Goal: Transaction & Acquisition: Book appointment/travel/reservation

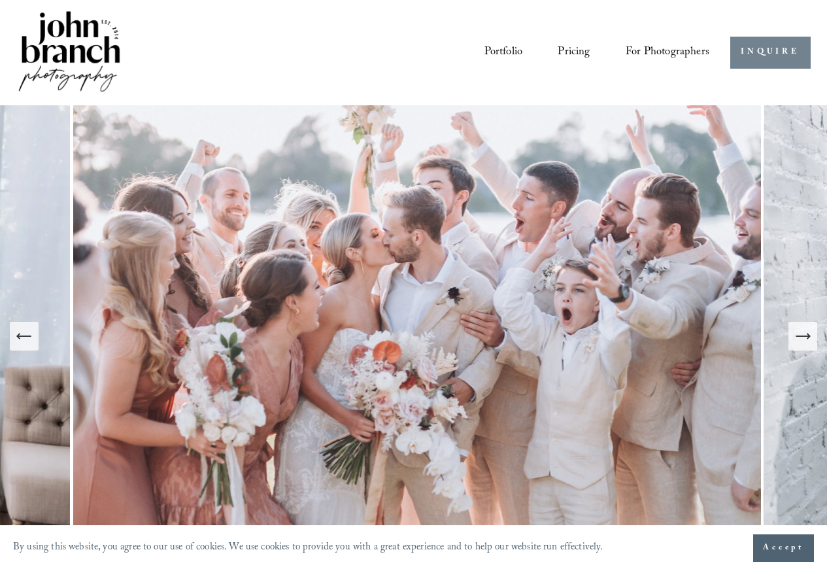
click at [763, 51] on link "INQUIRE" at bounding box center [770, 53] width 80 height 32
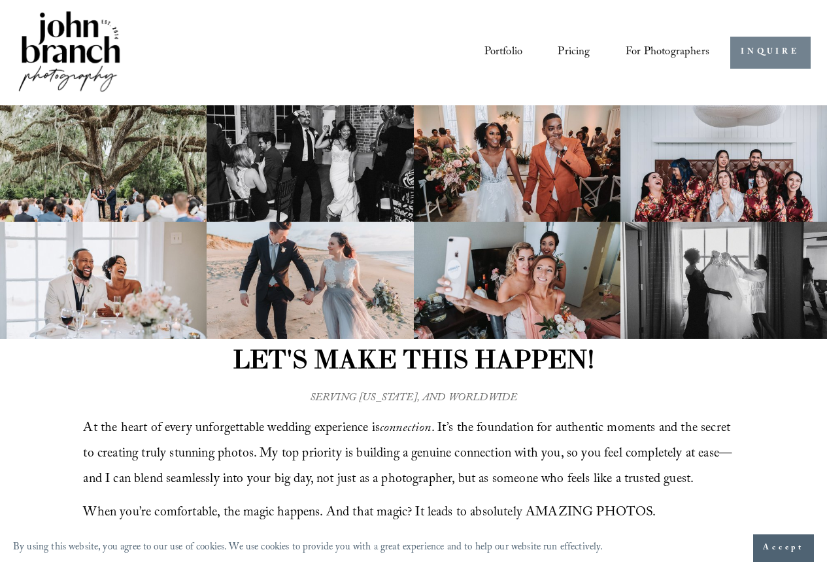
click at [772, 52] on link "INQUIRE" at bounding box center [770, 53] width 80 height 32
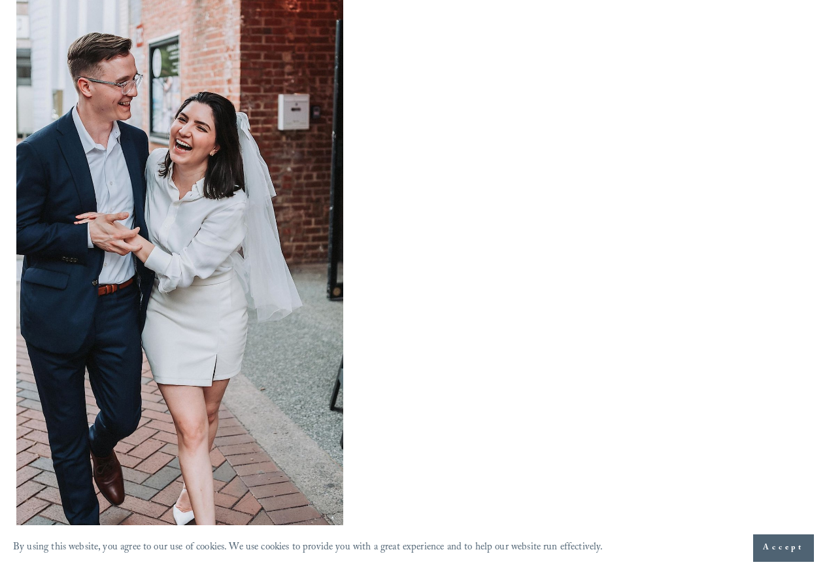
scroll to position [941, 0]
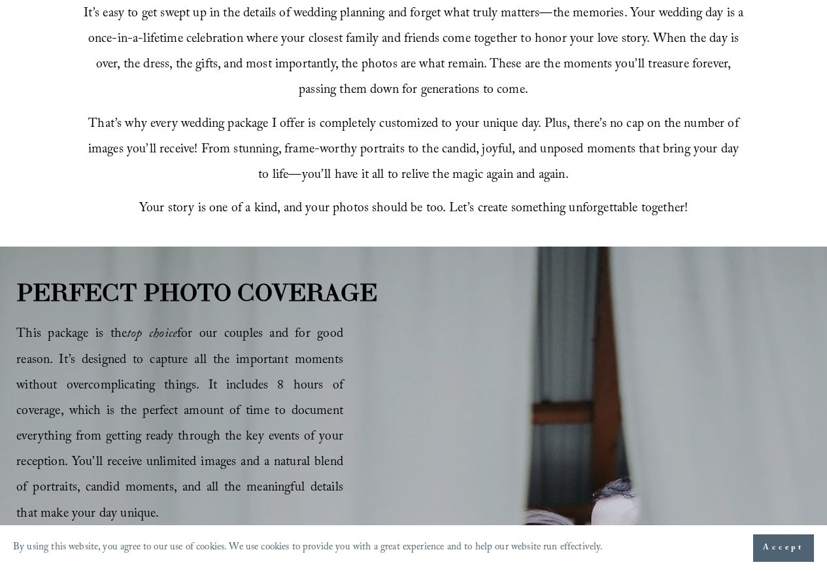
scroll to position [549, 0]
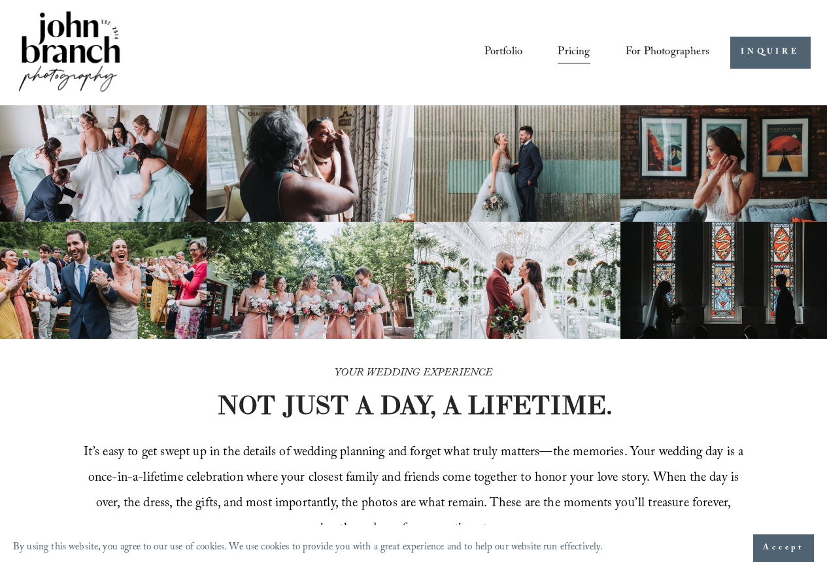
scroll to position [471, 0]
